Goal: Task Accomplishment & Management: Use online tool/utility

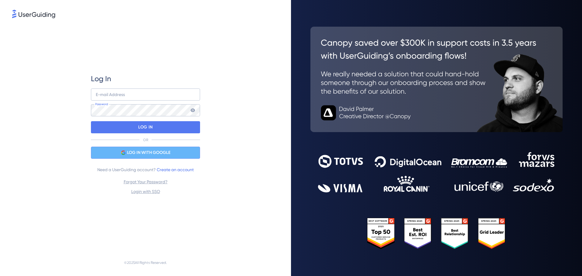
click at [175, 151] on div "LOG IN WITH GOOGLE" at bounding box center [145, 153] width 109 height 12
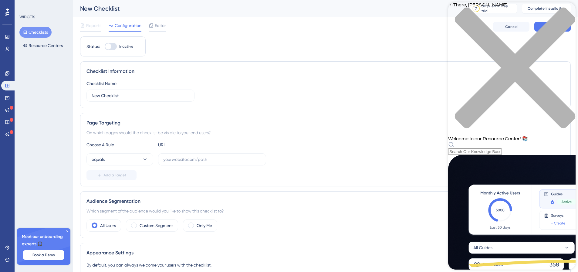
scroll to position [101, 0]
click at [331, 125] on div "Page Targeting" at bounding box center [325, 122] width 478 height 7
click at [567, 11] on icon "close resource center" at bounding box center [515, 68] width 120 height 120
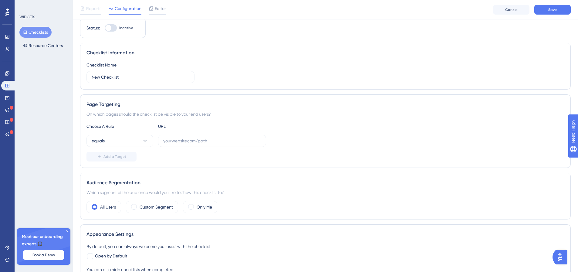
scroll to position [30, 0]
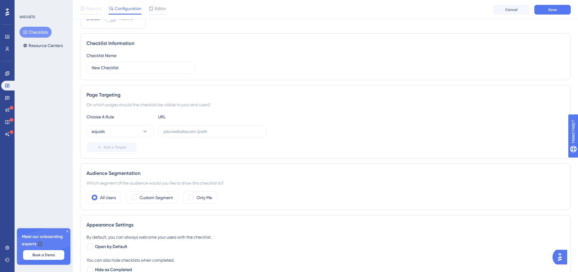
click at [42, 238] on span "Meet our onboarding experts 🎧" at bounding box center [44, 240] width 44 height 15
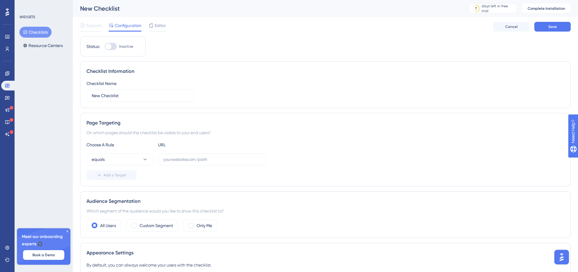
click at [41, 32] on button "Checklists" at bounding box center [35, 32] width 32 height 11
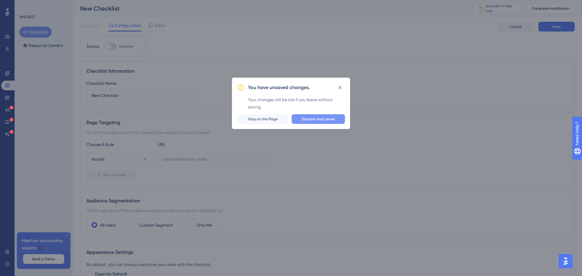
click at [311, 118] on span "Discard and Leave" at bounding box center [318, 119] width 33 height 5
